Goal: Task Accomplishment & Management: Use online tool/utility

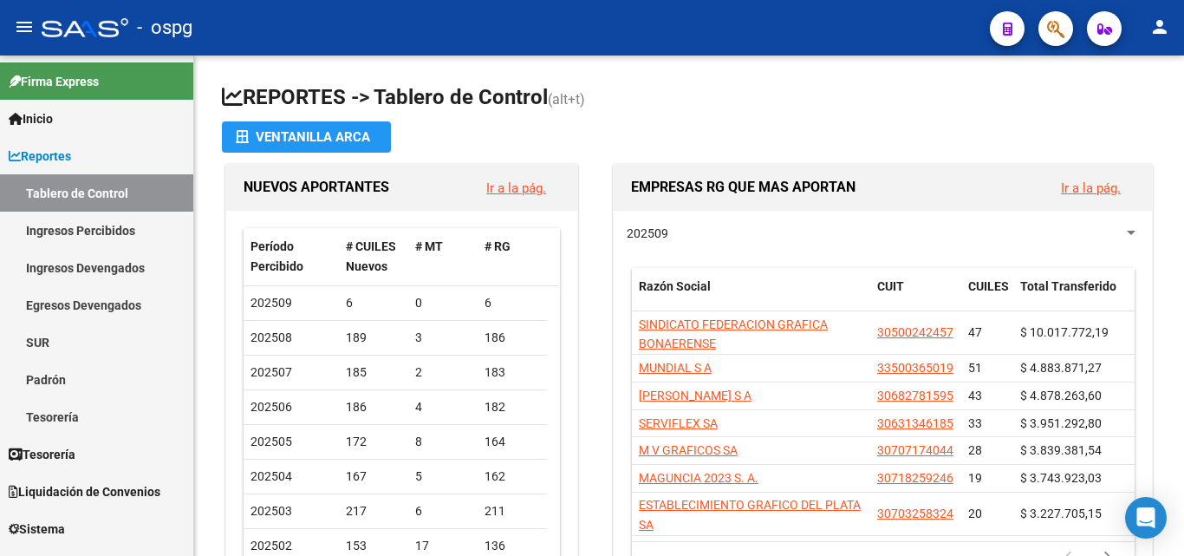
click at [78, 27] on div at bounding box center [85, 27] width 87 height 19
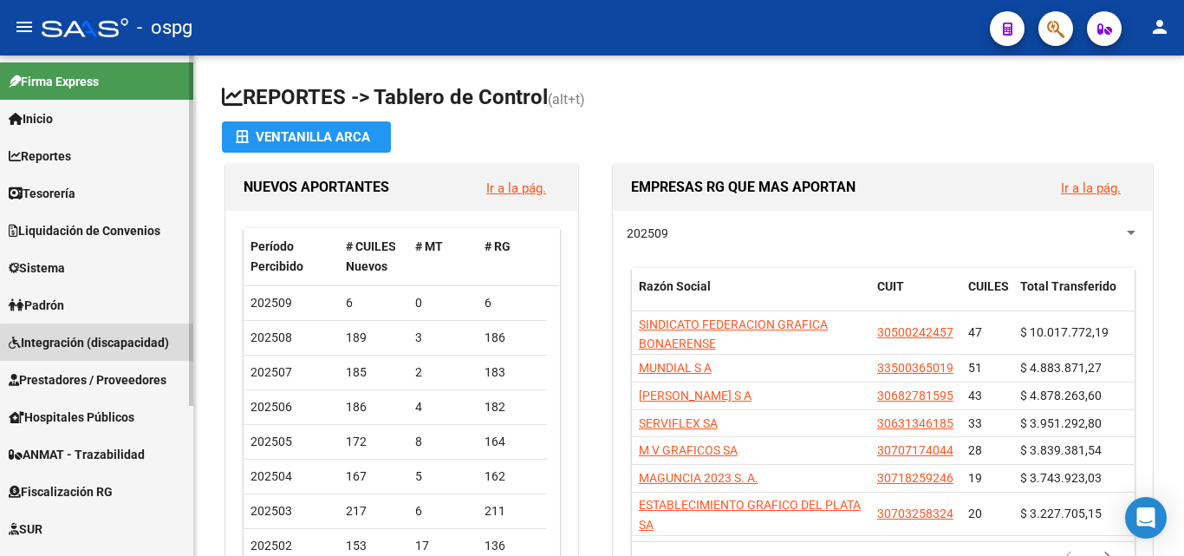
click at [134, 355] on link "Integración (discapacidad)" at bounding box center [96, 341] width 193 height 37
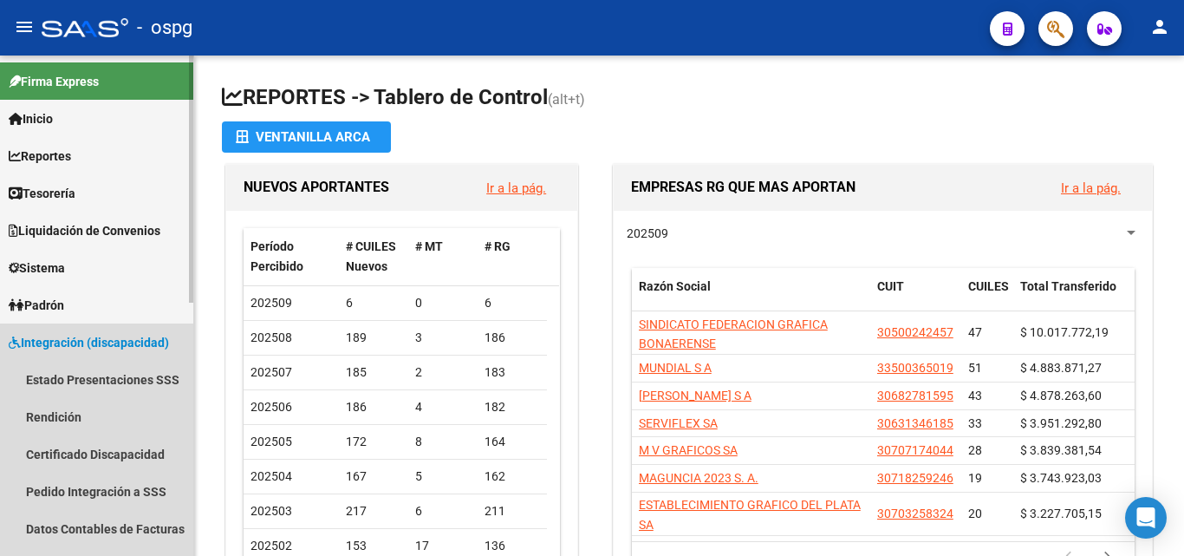
click at [86, 333] on link "Integración (discapacidad)" at bounding box center [96, 341] width 193 height 37
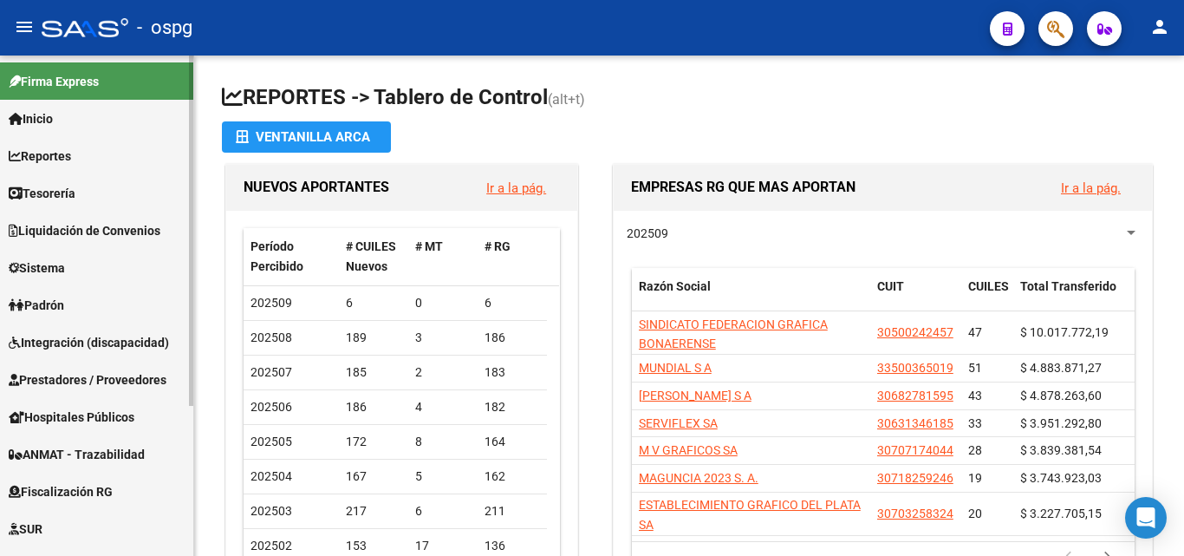
click at [108, 386] on span "Prestadores / Proveedores" at bounding box center [88, 379] width 158 height 19
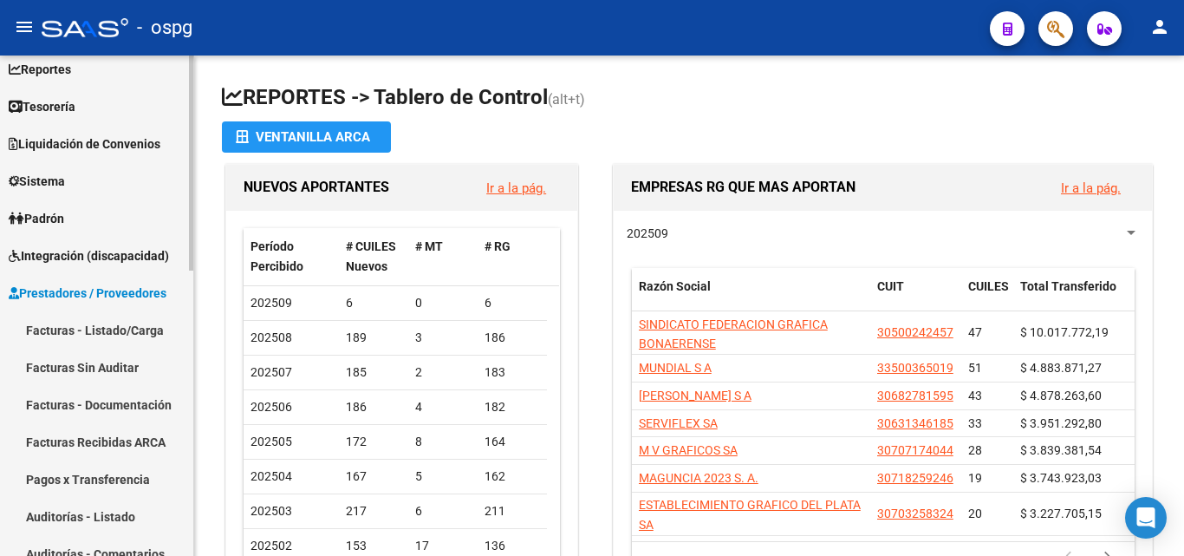
scroll to position [173, 0]
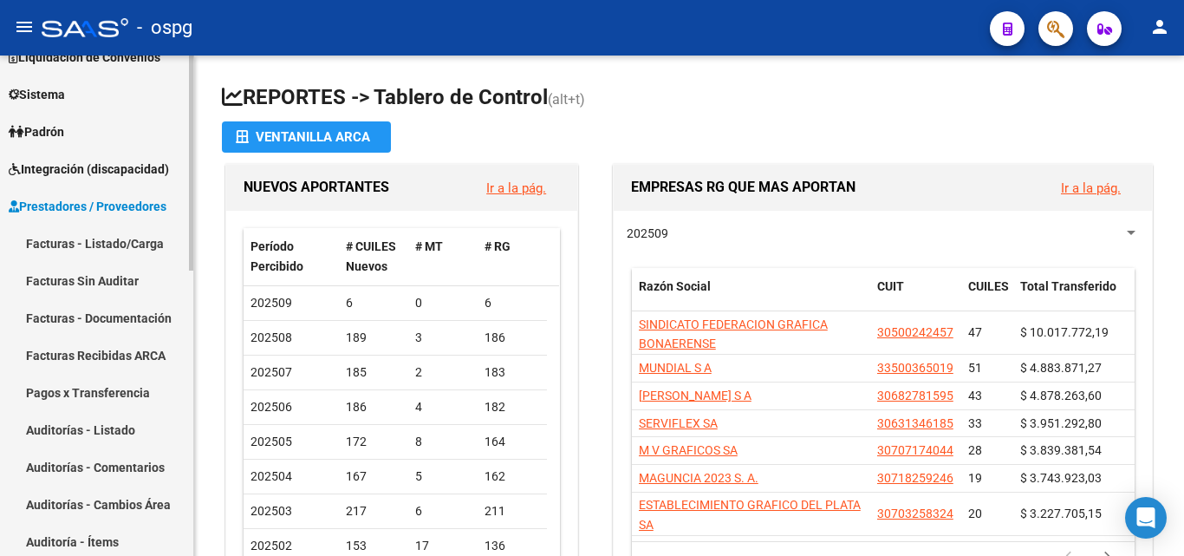
click at [112, 252] on link "Facturas - Listado/Carga" at bounding box center [96, 243] width 193 height 37
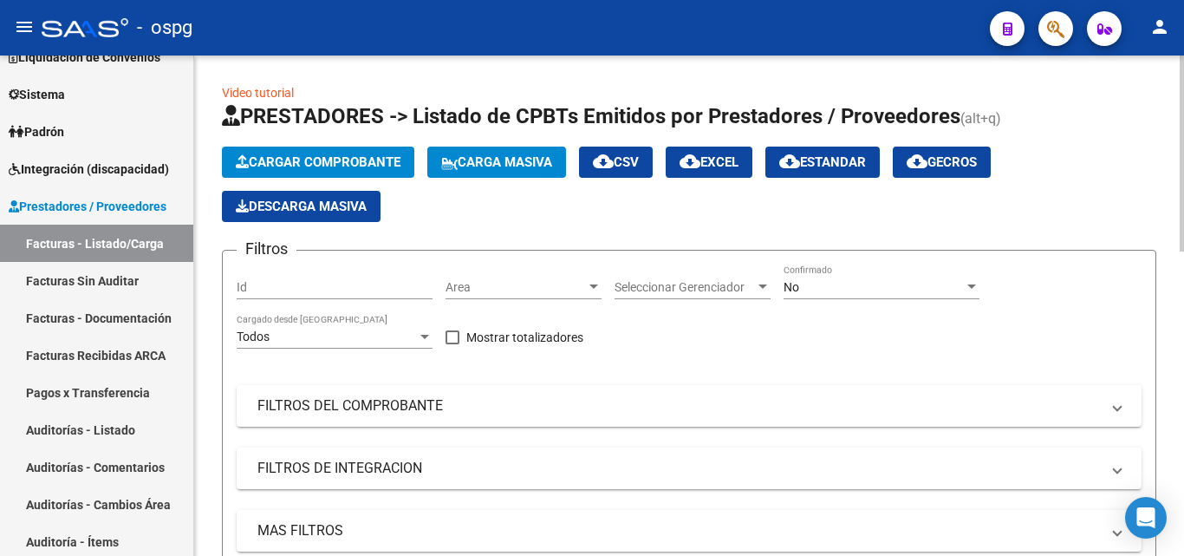
click at [331, 164] on span "Cargar Comprobante" at bounding box center [318, 162] width 165 height 16
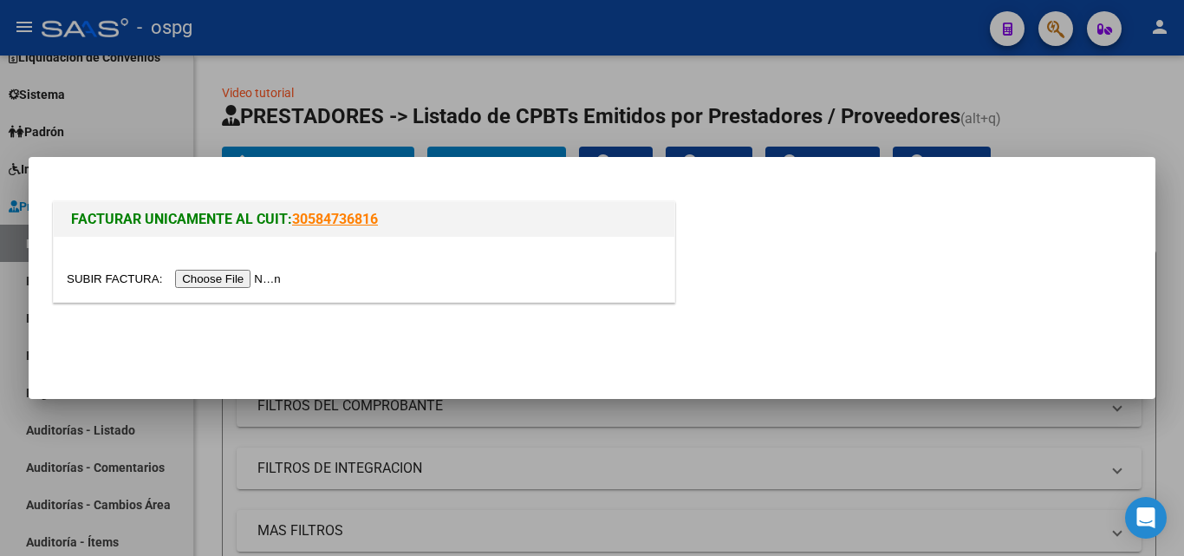
click at [205, 276] on input "file" at bounding box center [176, 279] width 219 height 18
